Goal: Navigation & Orientation: Understand site structure

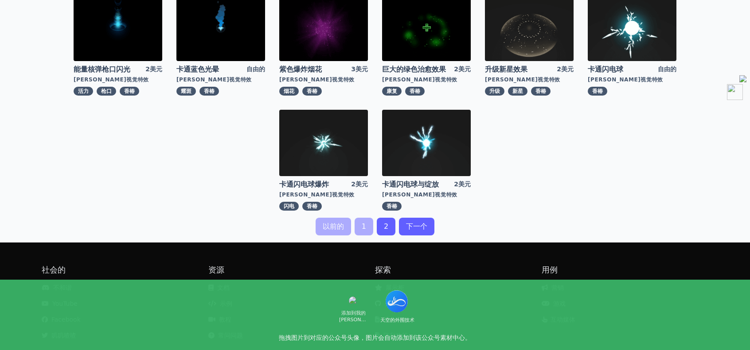
scroll to position [310, 0]
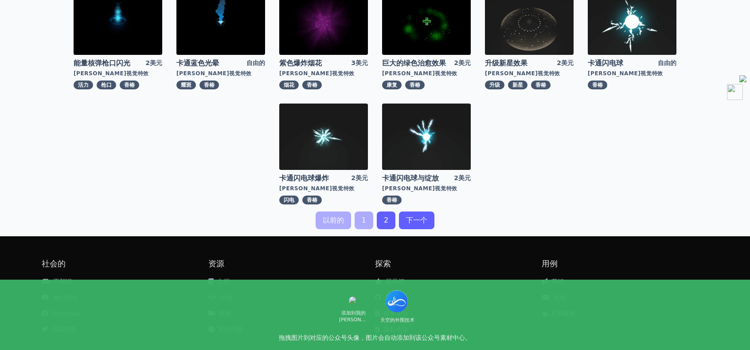
click at [423, 214] on link "下一个" at bounding box center [416, 221] width 35 height 18
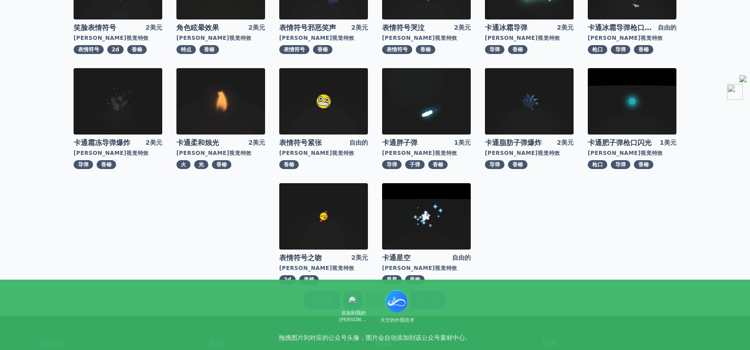
scroll to position [222, 0]
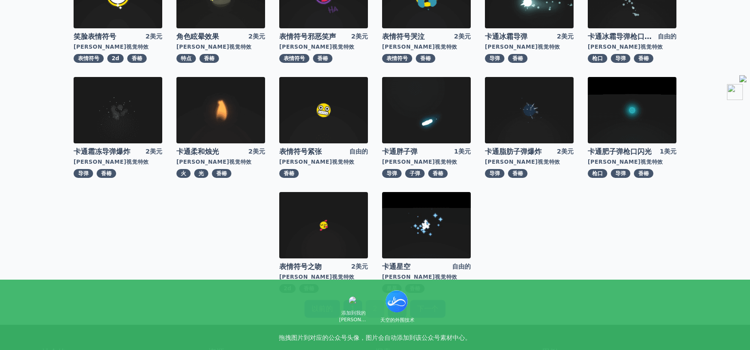
click at [229, 125] on img at bounding box center [220, 110] width 89 height 66
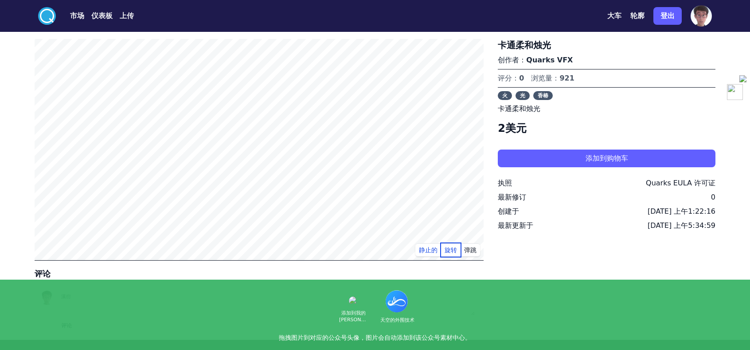
click at [450, 248] on font "旋转" at bounding box center [450, 250] width 12 height 7
click at [429, 250] on font "静止的" at bounding box center [428, 250] width 19 height 7
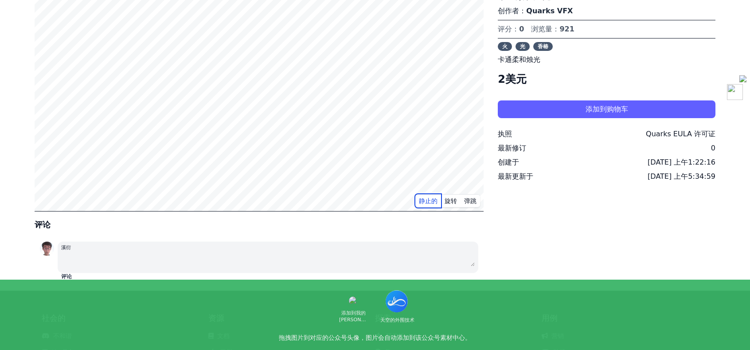
scroll to position [120, 0]
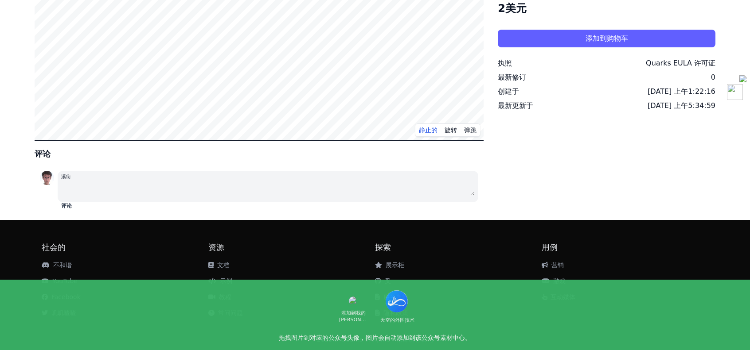
click at [224, 296] on font "教程" at bounding box center [225, 297] width 12 height 7
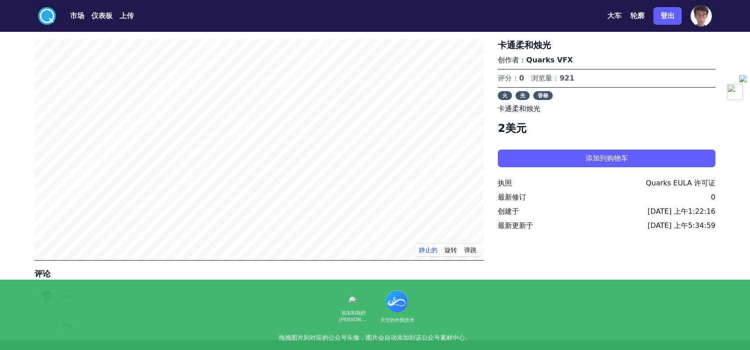
click at [77, 12] on font "市场" at bounding box center [77, 16] width 14 height 8
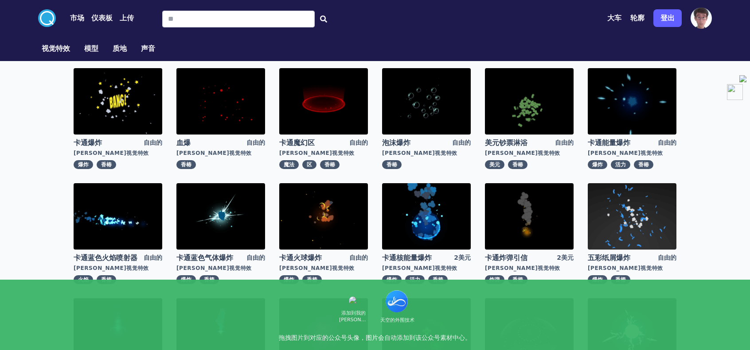
click at [106, 17] on font "仪表板" at bounding box center [101, 18] width 21 height 8
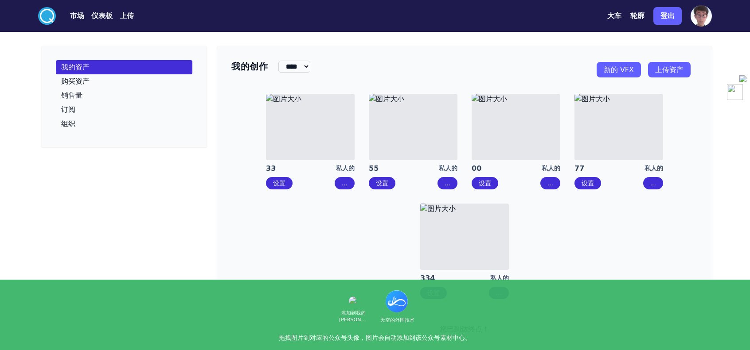
click at [78, 15] on font "市场" at bounding box center [77, 16] width 14 height 8
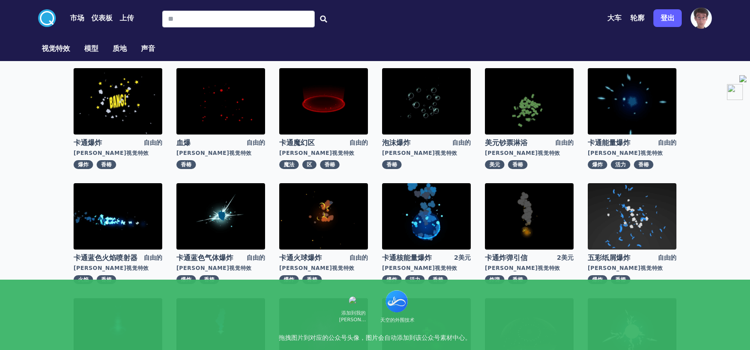
click at [49, 50] on font "视觉特效" at bounding box center [56, 48] width 28 height 8
click at [95, 51] on font "模型" at bounding box center [91, 48] width 14 height 8
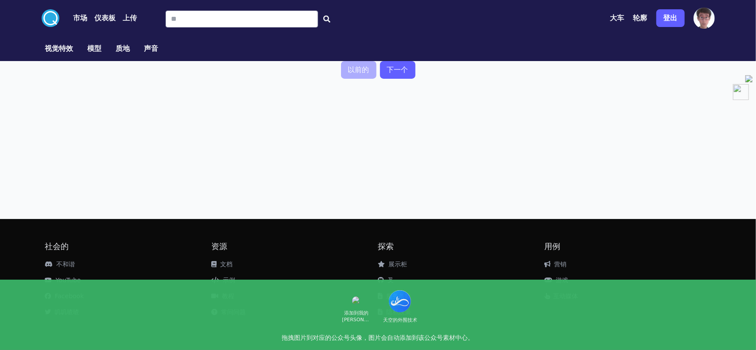
click at [128, 46] on font "质地" at bounding box center [123, 48] width 14 height 8
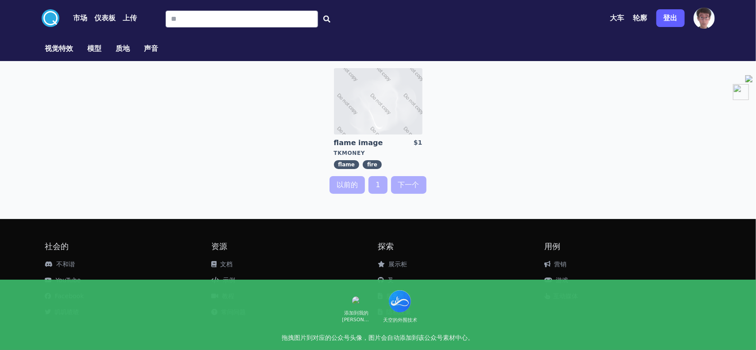
click at [135, 16] on font "上传" at bounding box center [130, 18] width 14 height 8
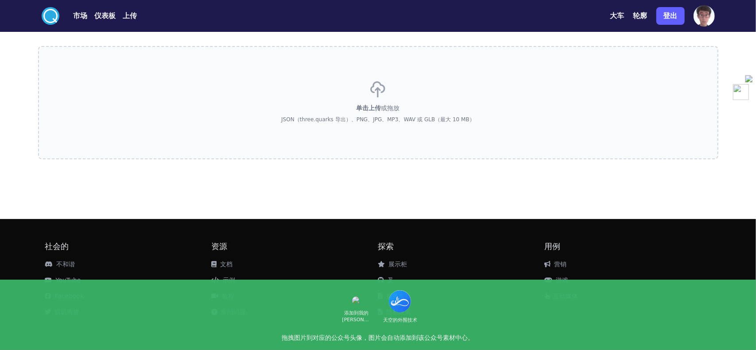
click at [107, 16] on font "仪表板" at bounding box center [105, 16] width 21 height 8
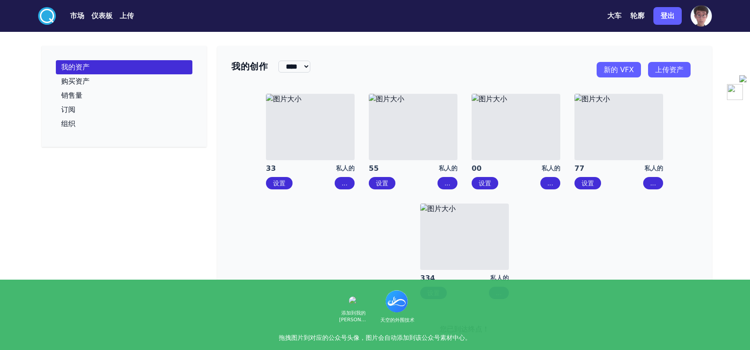
click at [36, 16] on div ".cls-1{fill:#fff;}.cls-2{fill:#29abe2;} 市场 仪表板 上传 大车 轮廓 登出" at bounding box center [375, 16] width 681 height 32
click at [48, 16] on circle at bounding box center [47, 16] width 18 height 18
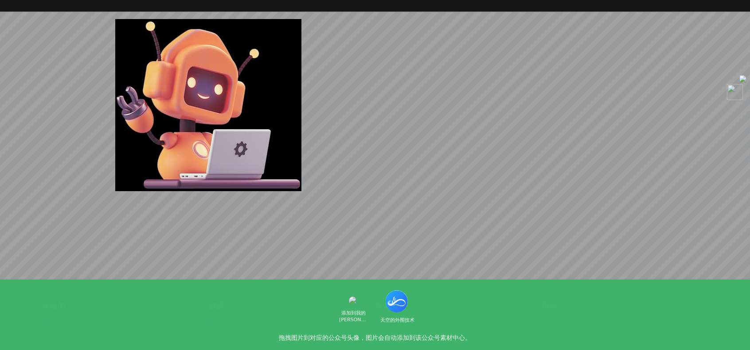
scroll to position [2227, 0]
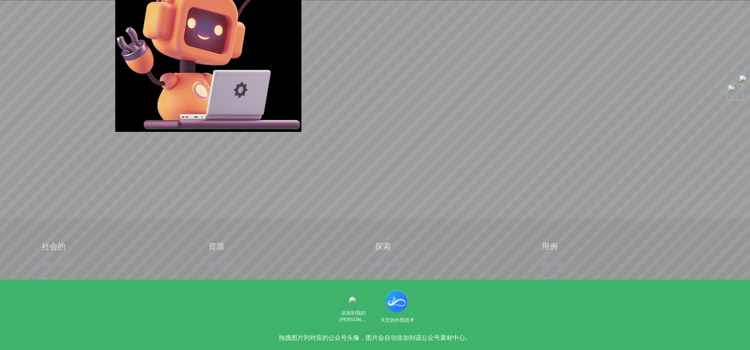
click at [397, 266] on font "展示柜" at bounding box center [394, 264] width 19 height 7
